Goal: Task Accomplishment & Management: Complete application form

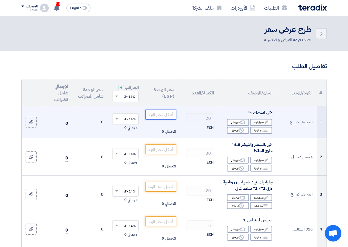
click at [158, 119] on input "number" at bounding box center [160, 114] width 31 height 10
type input "4"
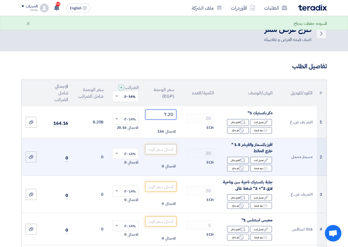
type input "7.20"
click at [169, 152] on input "number" at bounding box center [160, 149] width 31 height 10
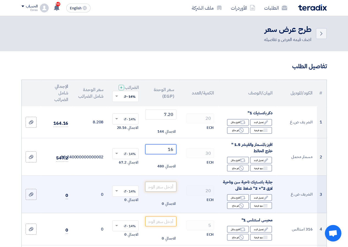
type input "16"
click at [169, 191] on input "number" at bounding box center [160, 187] width 31 height 10
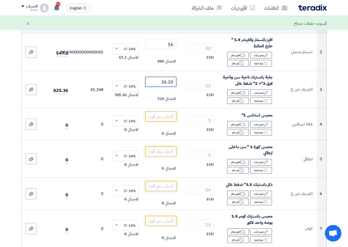
scroll to position [110, 0]
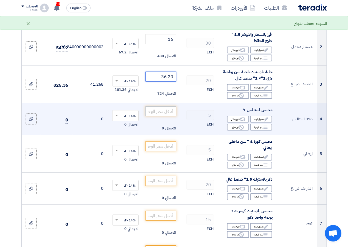
type input "36.20"
click at [161, 116] on input "number" at bounding box center [160, 111] width 31 height 10
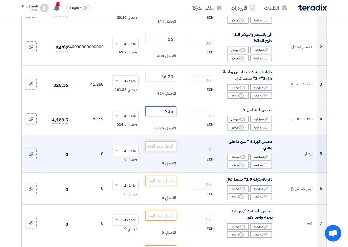
type input "735"
click at [169, 147] on input "number" at bounding box center [160, 146] width 31 height 10
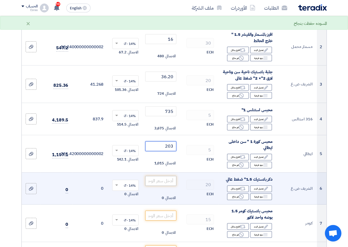
type input "203"
click at [167, 184] on input "number" at bounding box center [160, 181] width 31 height 10
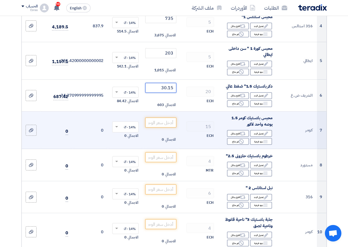
scroll to position [220, 0]
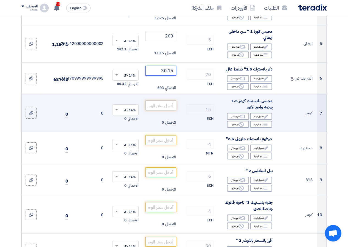
type input "30.15"
click at [162, 109] on input "number" at bounding box center [160, 105] width 31 height 10
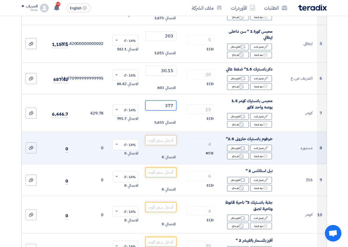
type input "377"
click at [171, 142] on input "number" at bounding box center [160, 140] width 31 height 10
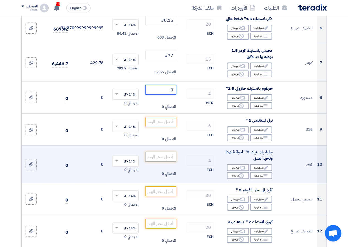
scroll to position [275, 0]
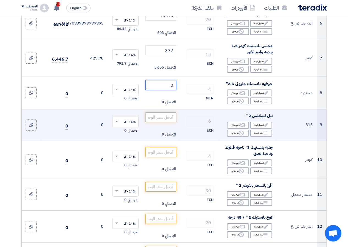
type input "0"
click at [171, 122] on input "number" at bounding box center [160, 117] width 31 height 10
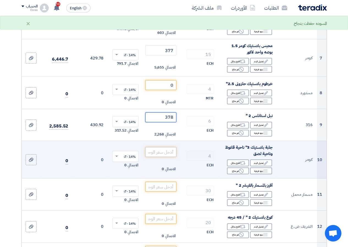
type input "378"
click at [163, 155] on input "number" at bounding box center [160, 152] width 31 height 10
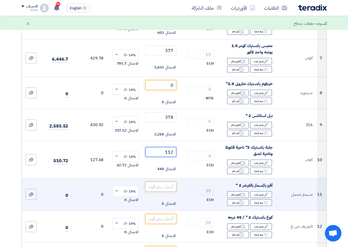
type input "112"
click at [175, 189] on input "number" at bounding box center [160, 187] width 31 height 10
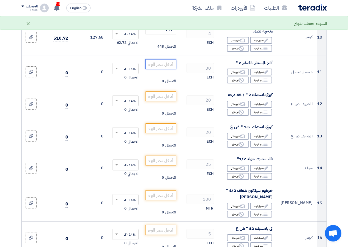
scroll to position [413, 0]
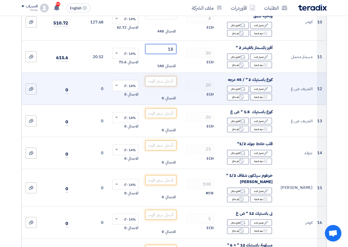
type input "18"
click at [166, 86] on input "number" at bounding box center [160, 81] width 31 height 10
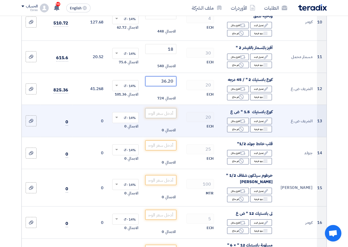
type input "36.20"
click at [166, 118] on input "number" at bounding box center [160, 113] width 31 height 10
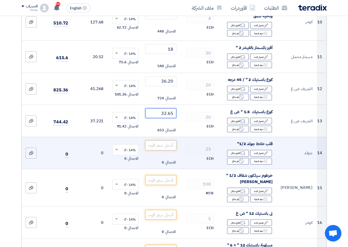
type input "32.65"
click at [167, 150] on input "number" at bounding box center [160, 145] width 31 height 10
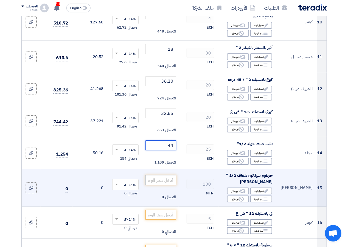
type input "44"
click at [171, 185] on input "number" at bounding box center [160, 180] width 31 height 10
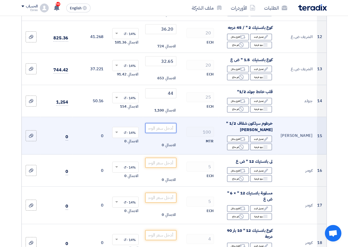
scroll to position [468, 0]
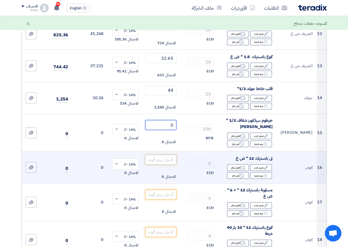
type input "0"
click at [169, 163] on input "number" at bounding box center [160, 160] width 31 height 10
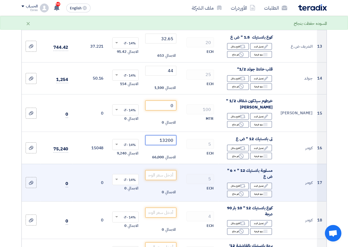
scroll to position [523, 0]
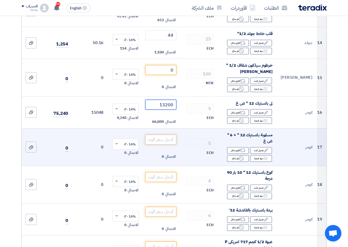
type input "13200"
click at [169, 142] on input "number" at bounding box center [160, 139] width 31 height 10
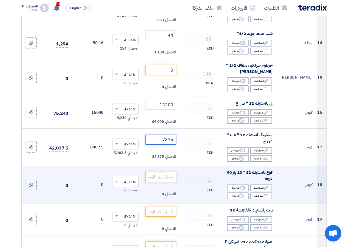
type input "7375"
click at [165, 186] on td "الاجمالي 0" at bounding box center [160, 184] width 35 height 37
click at [166, 181] on input "number" at bounding box center [160, 177] width 31 height 10
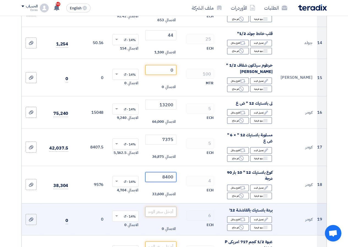
type input "8400"
click at [167, 216] on input "number" at bounding box center [160, 212] width 31 height 10
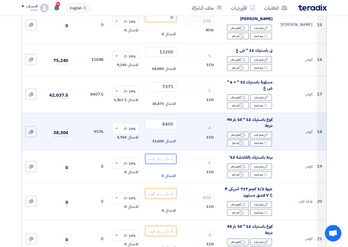
scroll to position [578, 0]
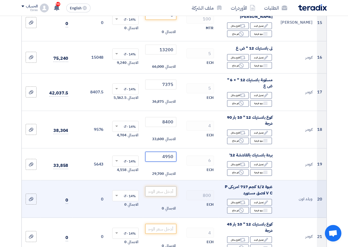
type input "4950"
click at [169, 191] on input "number" at bounding box center [160, 191] width 31 height 10
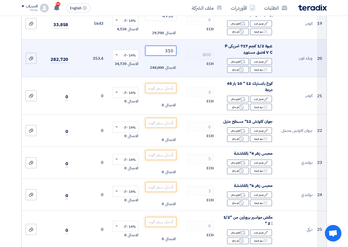
scroll to position [743, 0]
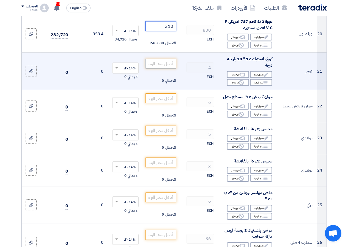
type input "310"
click at [169, 68] on input "number" at bounding box center [160, 64] width 31 height 10
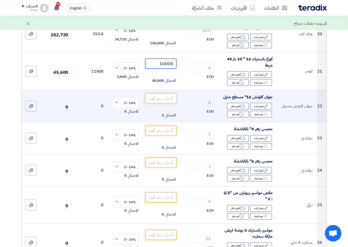
type input "10000"
click at [158, 103] on input "number" at bounding box center [160, 98] width 31 height 10
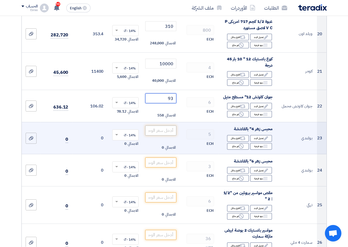
type input "93"
click at [175, 135] on input "number" at bounding box center [160, 130] width 31 height 10
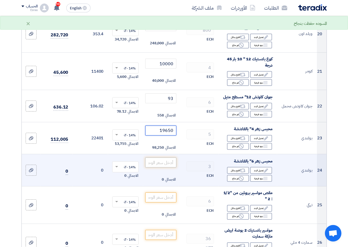
type input "19650"
click at [163, 167] on input "number" at bounding box center [160, 162] width 31 height 10
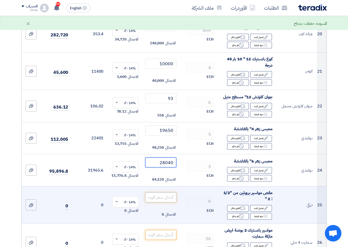
type input "28040"
click at [169, 202] on input "number" at bounding box center [160, 197] width 31 height 10
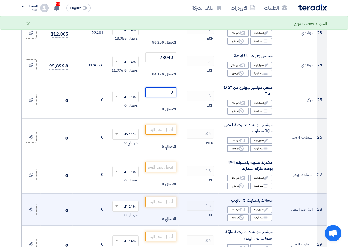
scroll to position [853, 0]
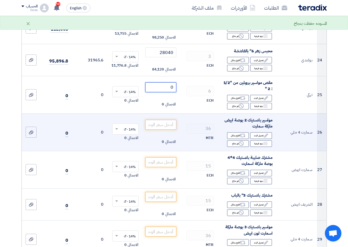
type input "0"
click at [167, 127] on input "number" at bounding box center [160, 125] width 31 height 10
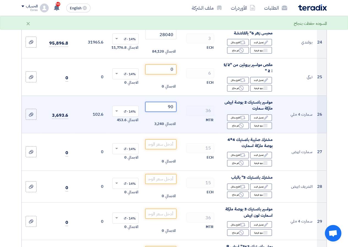
scroll to position [880, 0]
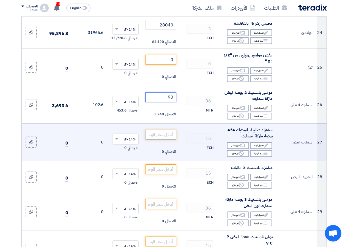
type input "90"
click at [168, 139] on input "number" at bounding box center [160, 135] width 31 height 10
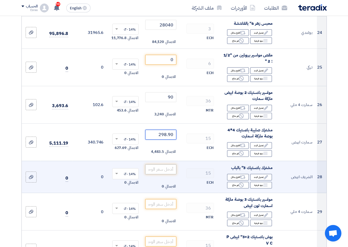
type input "298.90"
click at [170, 172] on input "number" at bounding box center [160, 169] width 31 height 10
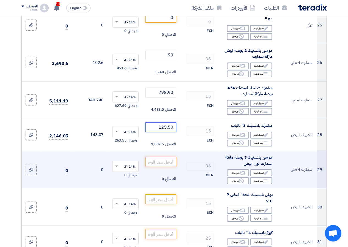
scroll to position [935, 0]
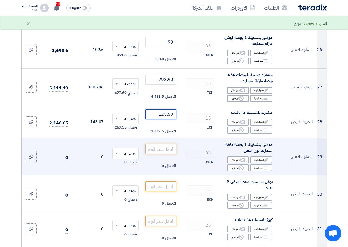
type input "125.50"
click at [166, 152] on input "number" at bounding box center [160, 149] width 31 height 10
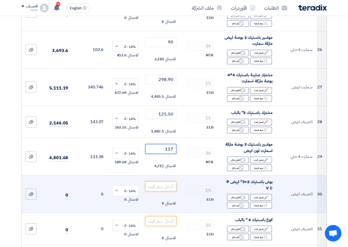
type input "117"
click at [170, 189] on input "number" at bounding box center [160, 186] width 31 height 10
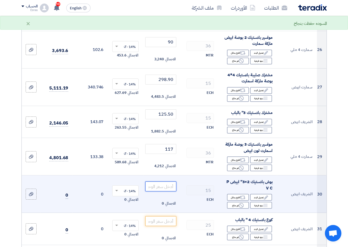
scroll to position [990, 0]
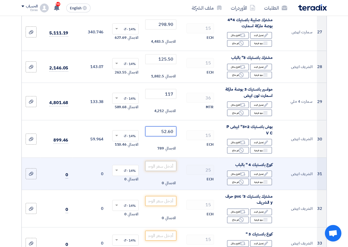
type input "52.60"
click at [159, 171] on input "number" at bounding box center [160, 166] width 31 height 10
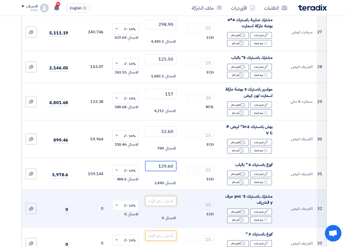
type input "139.60"
click at [167, 205] on input "number" at bounding box center [160, 201] width 31 height 10
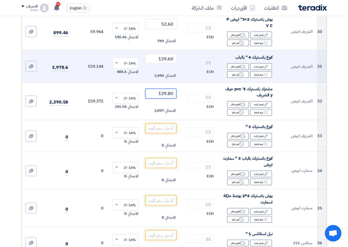
scroll to position [1100, 0]
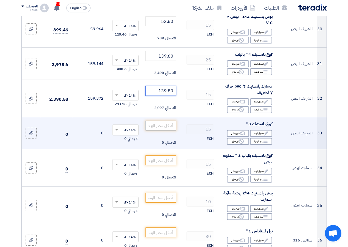
type input "139.80"
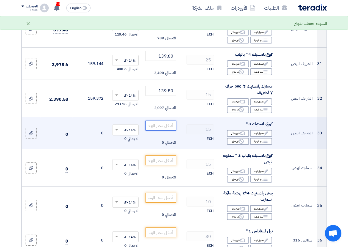
click at [166, 129] on input "number" at bounding box center [160, 125] width 31 height 10
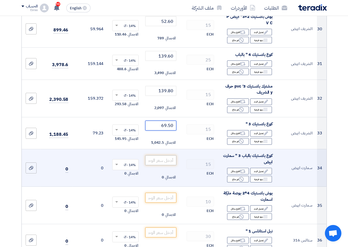
type input "69.50"
click at [161, 165] on input "number" at bounding box center [160, 160] width 31 height 10
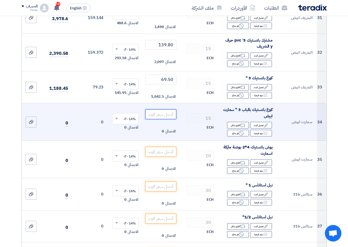
scroll to position [1155, 0]
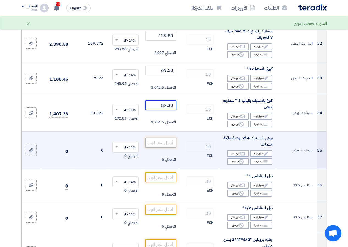
type input "82.30"
click at [172, 145] on input "number" at bounding box center [160, 143] width 31 height 10
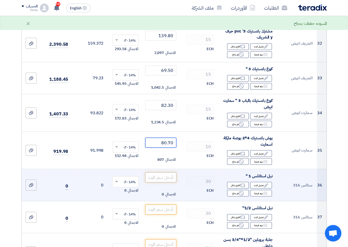
type input "80.70"
click at [156, 182] on input "number" at bounding box center [160, 177] width 31 height 10
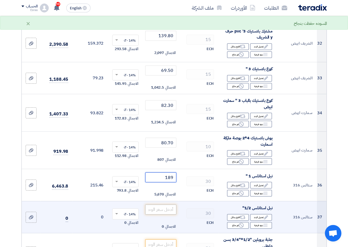
type input "189"
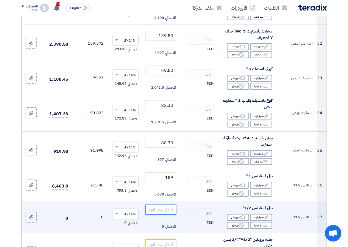
click at [161, 209] on input "number" at bounding box center [160, 209] width 31 height 10
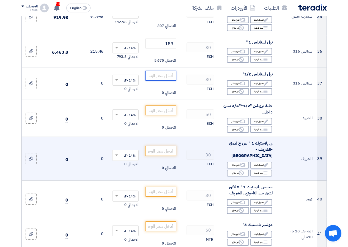
scroll to position [1293, 0]
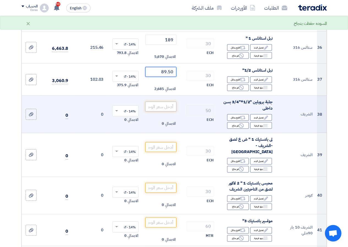
type input "89.50"
click at [167, 111] on input "number" at bounding box center [160, 106] width 31 height 10
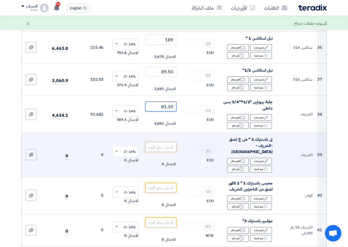
type input "81.30"
click at [169, 149] on input "number" at bounding box center [160, 147] width 31 height 10
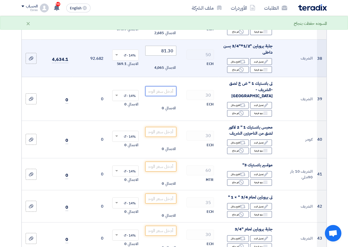
scroll to position [1375, 0]
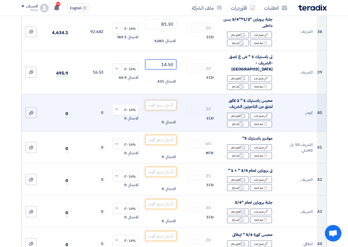
type input "14.50"
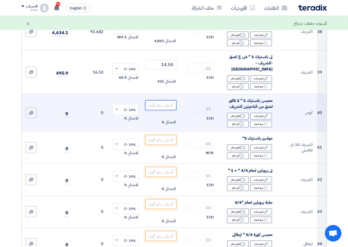
click at [170, 106] on input "number" at bounding box center [160, 105] width 31 height 10
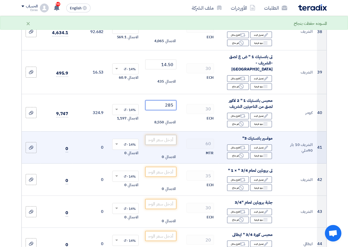
type input "285"
click at [152, 142] on input "number" at bounding box center [160, 140] width 31 height 10
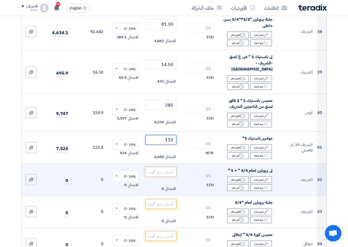
type input "110"
click at [167, 169] on input "number" at bounding box center [160, 172] width 31 height 10
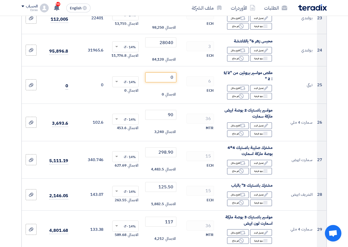
scroll to position [853, 0]
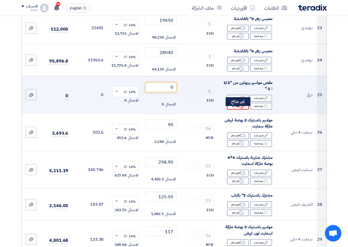
type input "38.65"
click at [244, 109] on div "Reject غير متاح" at bounding box center [238, 106] width 22 height 7
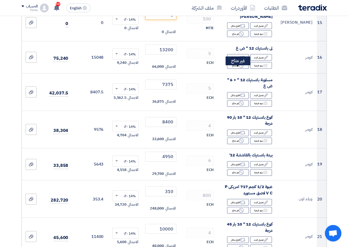
scroll to position [523, 0]
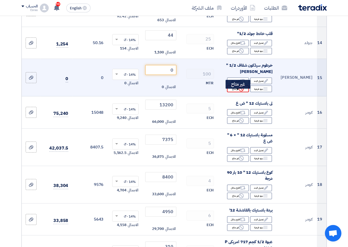
click at [241, 91] on icon "Reject" at bounding box center [241, 88] width 5 height 5
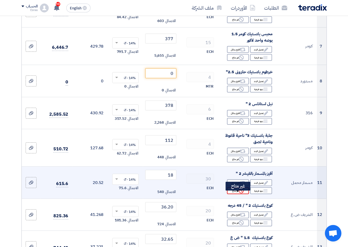
scroll to position [275, 0]
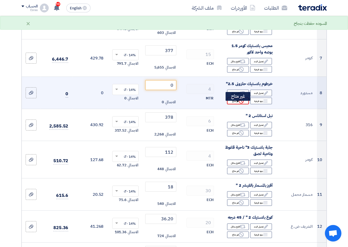
click at [236, 104] on div "Reject غير متاح" at bounding box center [238, 100] width 22 height 7
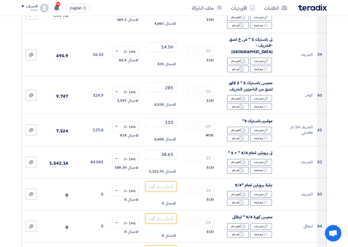
scroll to position [1513, 0]
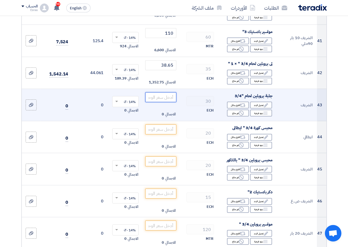
click at [171, 97] on input "number" at bounding box center [160, 97] width 31 height 10
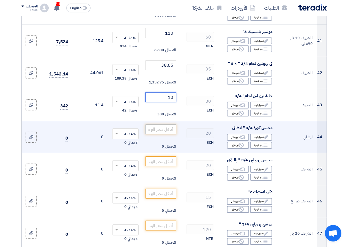
type input "10"
click at [165, 129] on input "number" at bounding box center [160, 129] width 31 height 10
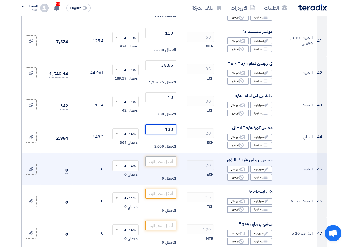
type input "130"
click at [167, 159] on input "number" at bounding box center [160, 161] width 31 height 10
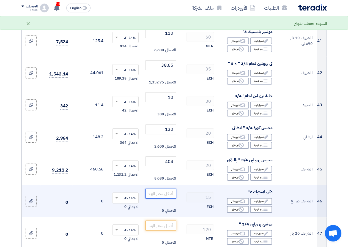
click at [164, 193] on input "number" at bounding box center [160, 193] width 31 height 10
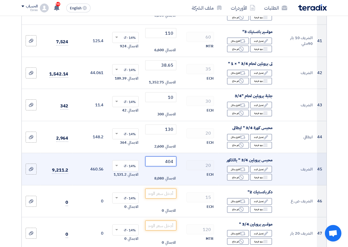
click at [174, 160] on input "404" at bounding box center [160, 161] width 31 height 10
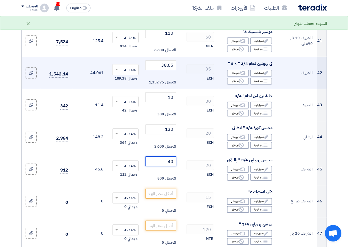
type input "4"
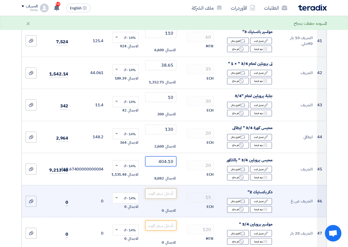
type input "404.10"
click at [163, 190] on input "number" at bounding box center [160, 193] width 31 height 10
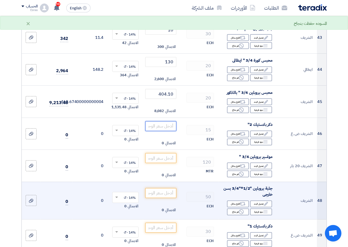
scroll to position [1595, 0]
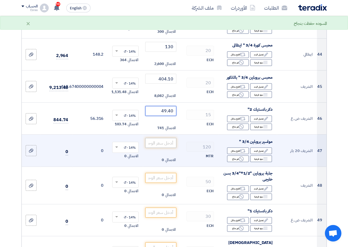
type input "49.40"
click at [162, 144] on input "number" at bounding box center [160, 143] width 31 height 10
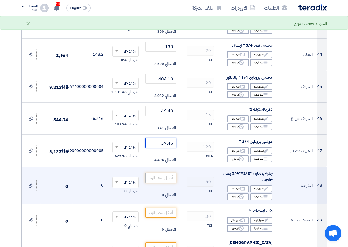
type input "37.45"
click at [174, 178] on input "number" at bounding box center [160, 178] width 31 height 10
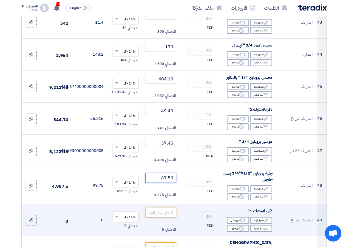
type input "87.50"
click at [167, 212] on input "number" at bounding box center [160, 212] width 31 height 10
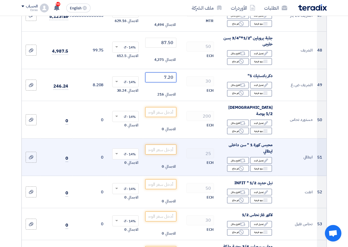
scroll to position [1733, 0]
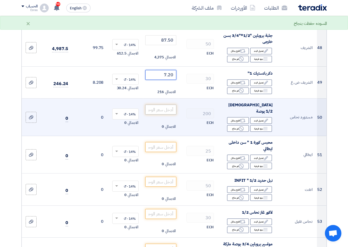
type input "7.20"
click at [168, 106] on input "number" at bounding box center [160, 110] width 31 height 10
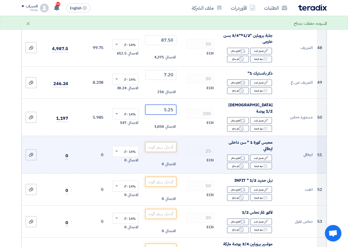
type input "5.25"
click at [167, 142] on input "number" at bounding box center [160, 147] width 31 height 10
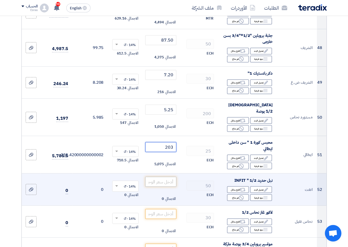
type input "203"
click at [157, 177] on input "number" at bounding box center [160, 182] width 31 height 10
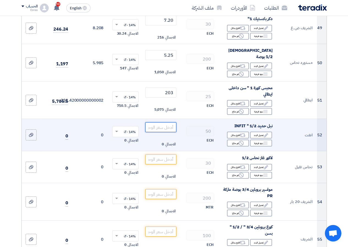
scroll to position [1788, 0]
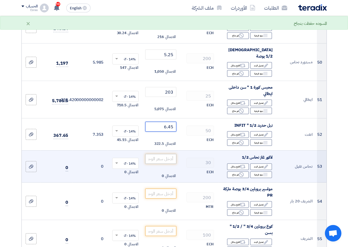
type input "6.45"
click at [164, 154] on input "number" at bounding box center [160, 159] width 31 height 10
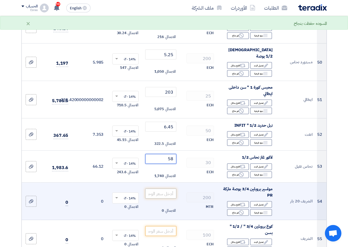
type input "58"
click at [166, 190] on input "number" at bounding box center [160, 193] width 31 height 10
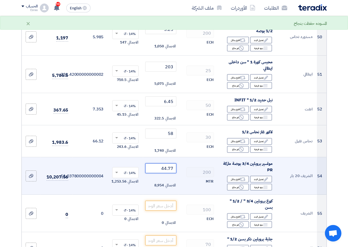
scroll to position [1843, 0]
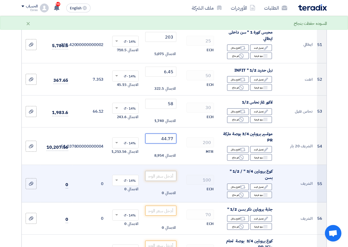
type input "44.77"
click at [167, 171] on input "number" at bounding box center [160, 176] width 31 height 10
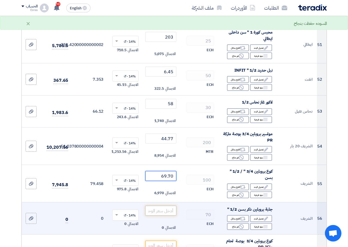
type input "69.70"
click at [162, 205] on input "number" at bounding box center [160, 210] width 31 height 10
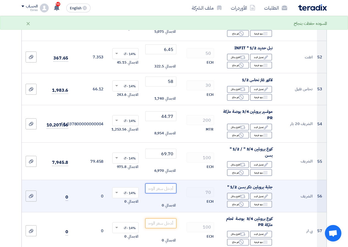
scroll to position [1898, 0]
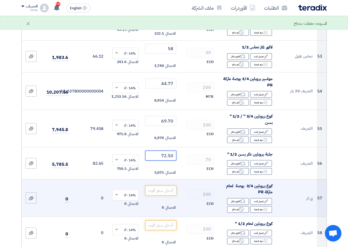
type input "72.50"
click at [166, 185] on input "number" at bounding box center [160, 190] width 31 height 10
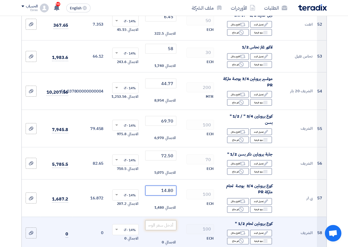
type input "14.80"
click at [166, 220] on input "number" at bounding box center [160, 225] width 31 height 10
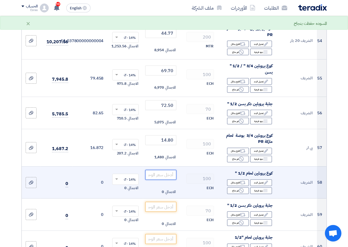
scroll to position [1953, 0]
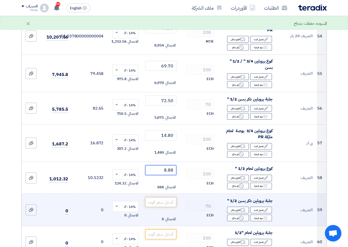
type input "8.88"
click at [168, 197] on input "number" at bounding box center [160, 202] width 31 height 10
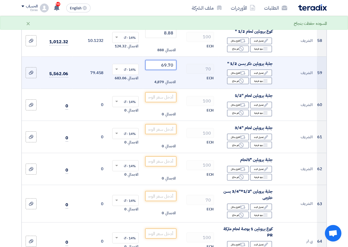
scroll to position [2090, 0]
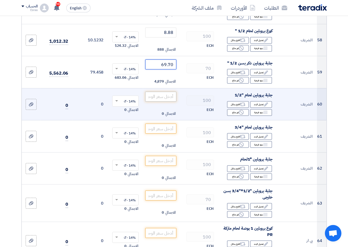
type input "69.70"
click at [154, 92] on input "number" at bounding box center [160, 97] width 31 height 10
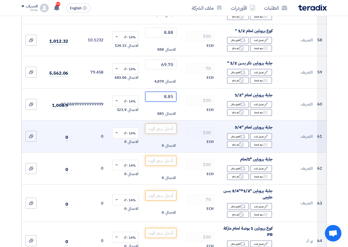
type input "8.85"
click at [161, 123] on input "number" at bounding box center [160, 128] width 31 height 10
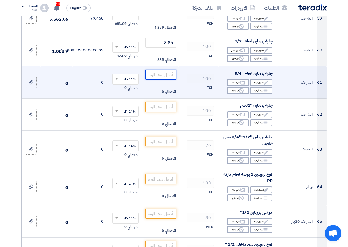
scroll to position [2145, 0]
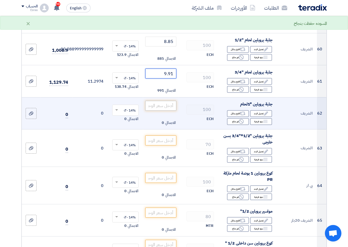
type input "9.91"
click at [168, 101] on input "number" at bounding box center [160, 106] width 31 height 10
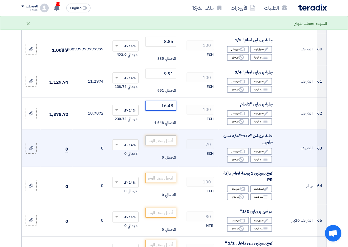
type input "16.48"
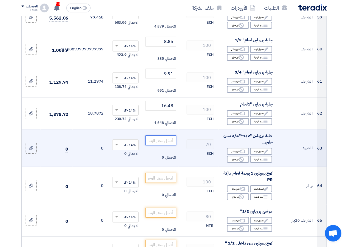
click at [165, 135] on input "number" at bounding box center [160, 140] width 31 height 10
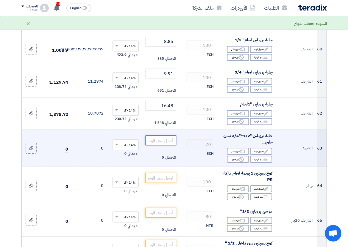
type input "7"
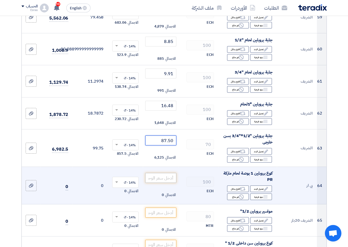
type input "87.50"
click at [170, 173] on input "number" at bounding box center [160, 178] width 31 height 10
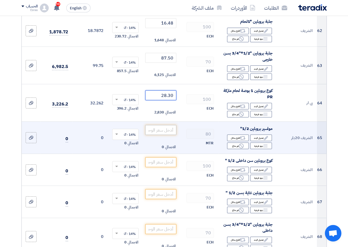
type input "28.30"
click at [169, 125] on input "number" at bounding box center [160, 130] width 31 height 10
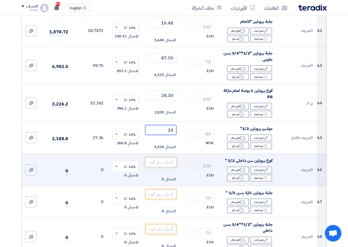
type input "24"
click at [164, 157] on input "number" at bounding box center [160, 162] width 31 height 10
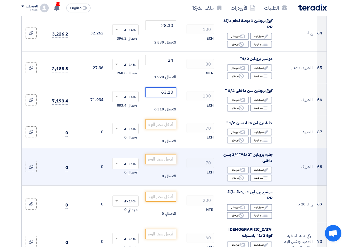
scroll to position [2310, 0]
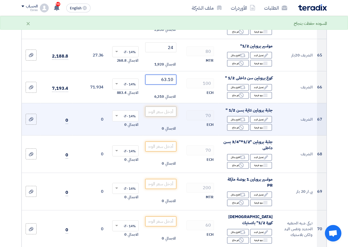
type input "63.10"
click at [169, 106] on input "number" at bounding box center [160, 111] width 31 height 10
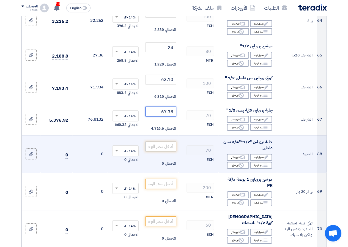
type input "67.38"
click at [167, 141] on input "number" at bounding box center [160, 146] width 31 height 10
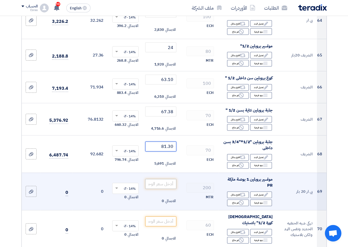
type input "81.30"
click at [165, 179] on input "number" at bounding box center [160, 184] width 31 height 10
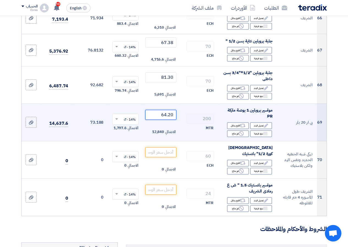
scroll to position [2448, 0]
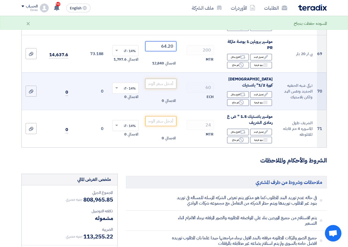
type input "64.20"
click at [162, 79] on input "number" at bounding box center [160, 84] width 31 height 10
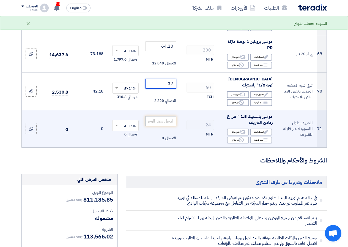
type input "37"
click at [162, 116] on input "number" at bounding box center [160, 121] width 31 height 10
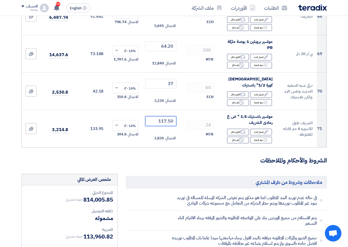
type input "117.50"
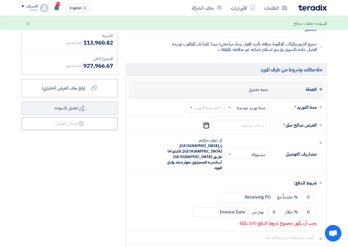
scroll to position [2668, 0]
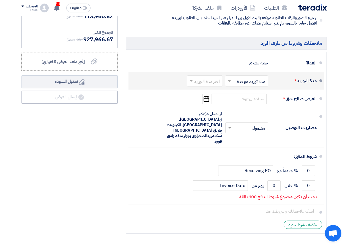
click at [213, 77] on input "text" at bounding box center [203, 81] width 33 height 8
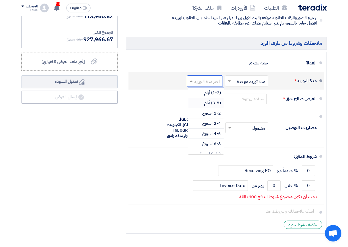
click at [216, 100] on span "(3-5) أيام" at bounding box center [212, 103] width 17 height 7
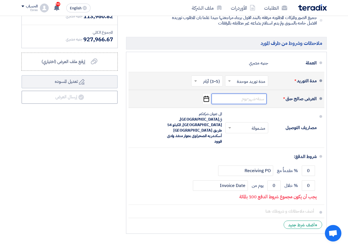
click at [232, 94] on input at bounding box center [238, 99] width 55 height 10
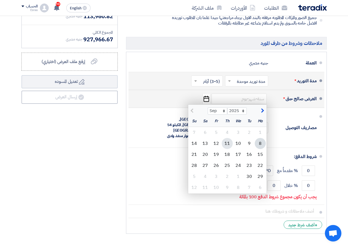
click at [228, 138] on div "11" at bounding box center [227, 143] width 11 height 11
type input "[DATE]"
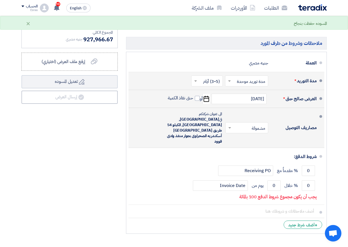
click at [239, 124] on input "text" at bounding box center [246, 128] width 40 height 8
click at [249, 146] on span "غير مشمولة" at bounding box center [256, 149] width 19 height 7
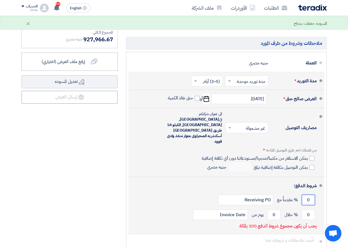
click at [305, 194] on input "0" at bounding box center [308, 199] width 13 height 10
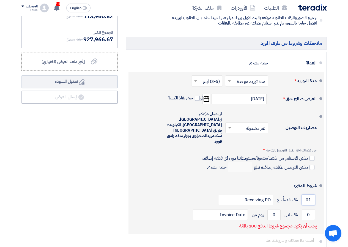
type input "0"
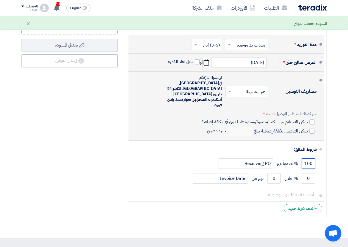
scroll to position [2695, 0]
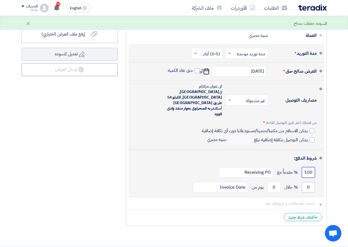
type input "100"
click at [304, 182] on input "0" at bounding box center [308, 187] width 13 height 10
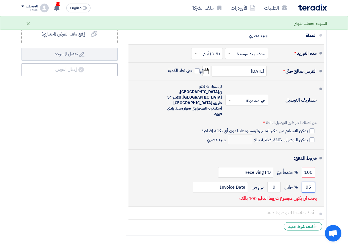
type input "0"
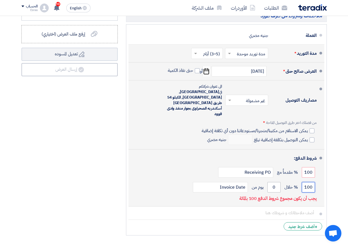
type input "100"
click at [274, 182] on input "0" at bounding box center [273, 187] width 13 height 10
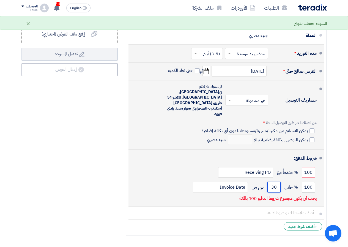
type input "30"
click at [306, 182] on input "100" at bounding box center [308, 187] width 13 height 10
drag, startPoint x: 306, startPoint y: 159, endPoint x: 314, endPoint y: 157, distance: 8.7
click at [314, 182] on input "100" at bounding box center [308, 187] width 13 height 10
drag, startPoint x: 313, startPoint y: 157, endPoint x: 304, endPoint y: 159, distance: 9.3
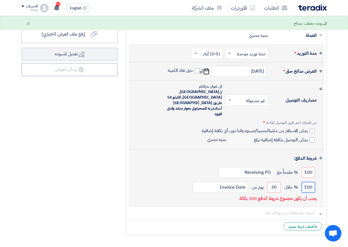
click at [304, 182] on input "100" at bounding box center [308, 187] width 13 height 10
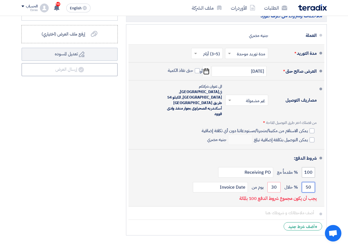
type input "50"
drag, startPoint x: 303, startPoint y: 142, endPoint x: 312, endPoint y: 141, distance: 10.0
click at [312, 167] on input "100" at bounding box center [308, 172] width 13 height 10
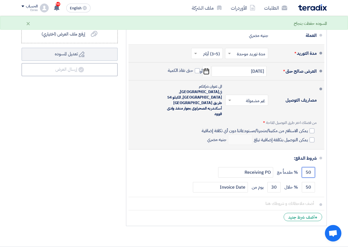
type input "50"
click at [124, 113] on div "ملاحظات وشروط من طرف [PERSON_NAME] في حاله عدم توريد البند المطلوب كما هو مذكور…" at bounding box center [226, 77] width 209 height 303
click at [119, 114] on div "ملخص [PERSON_NAME] المجموع الجزئي جنيه مصري 814,005.85 تكلفه التوصيل" at bounding box center [69, 77] width 105 height 303
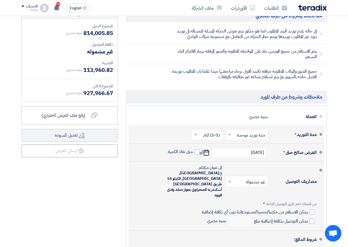
scroll to position [2640, 0]
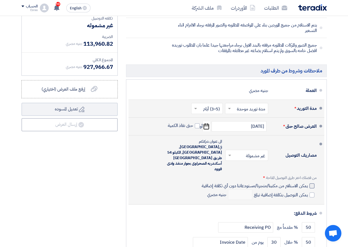
click at [308, 183] on label "يمكن الاستلام من مكتبنا/متجرنا/مستودعاتنا دون أي تكلفة إضافية" at bounding box center [258, 186] width 112 height 6
click at [307, 183] on input "يمكن الاستلام من مكتبنا/متجرنا/مستودعاتنا دون أي تكلفة إضافية" at bounding box center [253, 188] width 107 height 10
checkbox input "true"
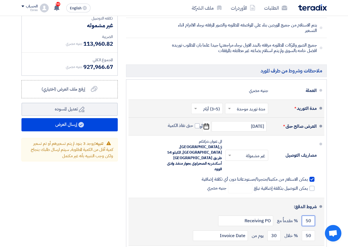
click at [305, 215] on input "50" at bounding box center [308, 220] width 13 height 10
type input "5"
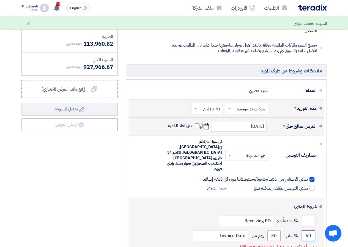
drag, startPoint x: 305, startPoint y: 208, endPoint x: 314, endPoint y: 206, distance: 9.0
click at [314, 230] on input "50" at bounding box center [308, 235] width 13 height 10
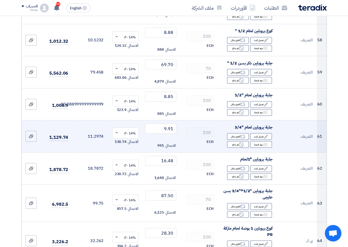
scroll to position [2118, 0]
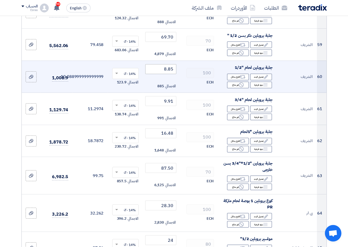
type input "100"
click at [172, 64] on input "8.85" at bounding box center [160, 69] width 31 height 10
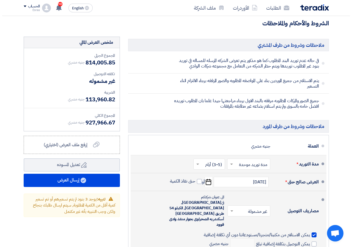
scroll to position [2585, 0]
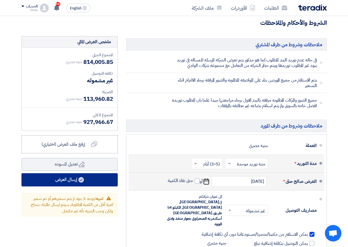
click at [91, 173] on button "إرسال العرض" at bounding box center [69, 179] width 96 height 13
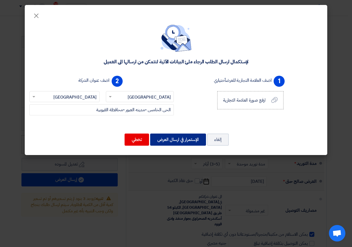
click at [170, 143] on button "الإستمرار في ارسال العرض" at bounding box center [178, 139] width 56 height 12
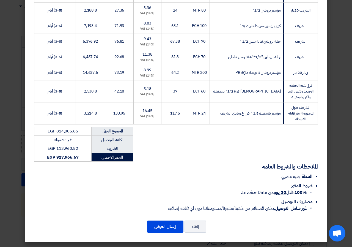
scroll to position [1172, 0]
click at [168, 229] on button "إرسال العرض" at bounding box center [165, 226] width 36 height 12
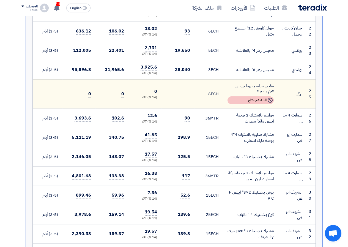
scroll to position [605, 0]
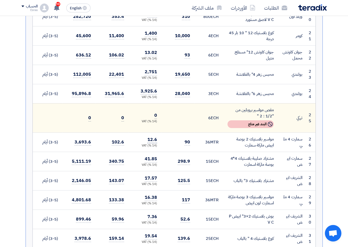
drag, startPoint x: 157, startPoint y: 138, endPoint x: 153, endPoint y: 138, distance: 4.1
click at [155, 138] on td "12.6 (14 %) VAT" at bounding box center [144, 141] width 33 height 19
drag, startPoint x: 153, startPoint y: 138, endPoint x: 146, endPoint y: 139, distance: 6.6
click at [146, 139] on td "12.6 (14 %) VAT" at bounding box center [144, 141] width 33 height 19
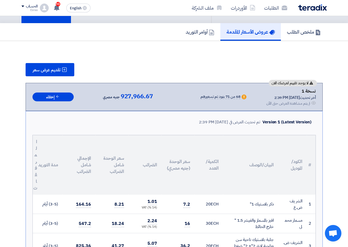
scroll to position [0, 0]
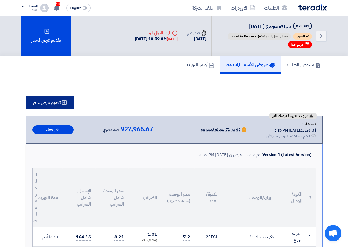
click at [43, 102] on span "تقديم عرض سعر" at bounding box center [47, 102] width 28 height 4
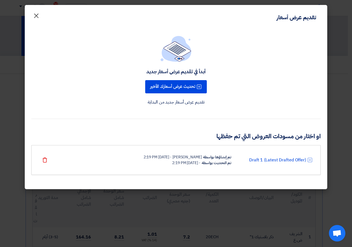
click at [37, 14] on span "×" at bounding box center [36, 15] width 7 height 17
